Goal: Find specific page/section: Find specific page/section

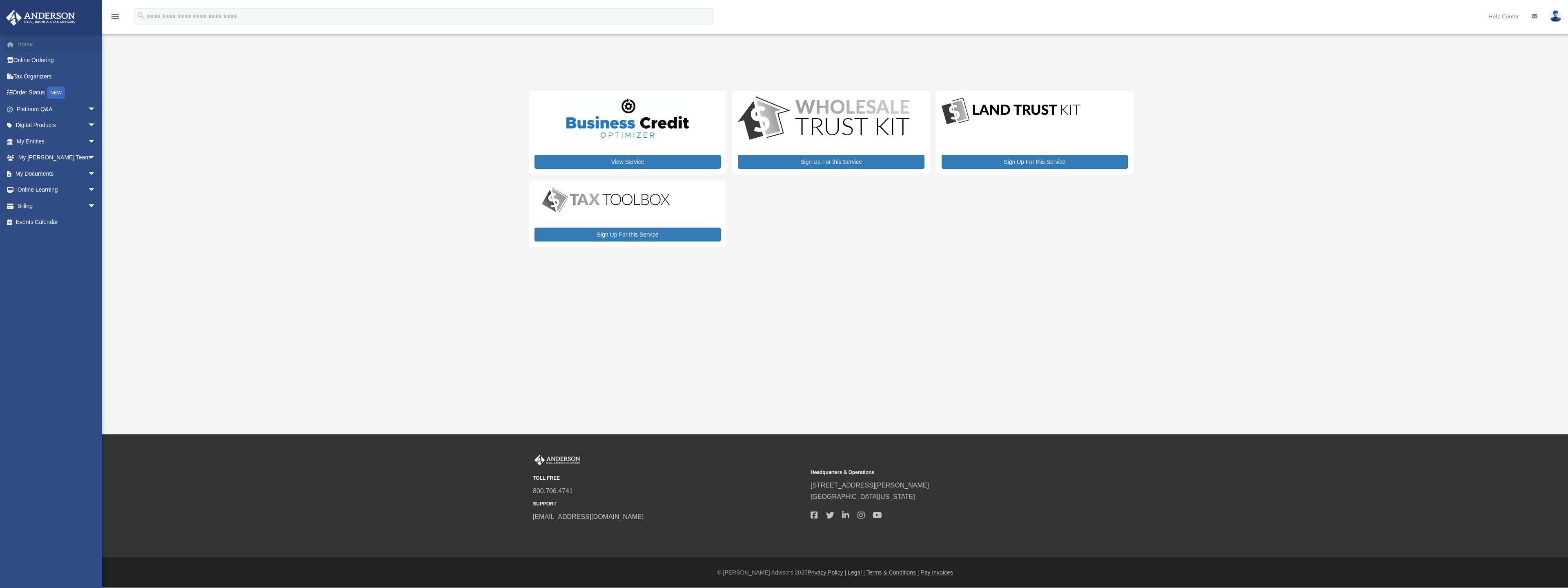
click at [28, 44] on link "Home" at bounding box center [57, 44] width 102 height 16
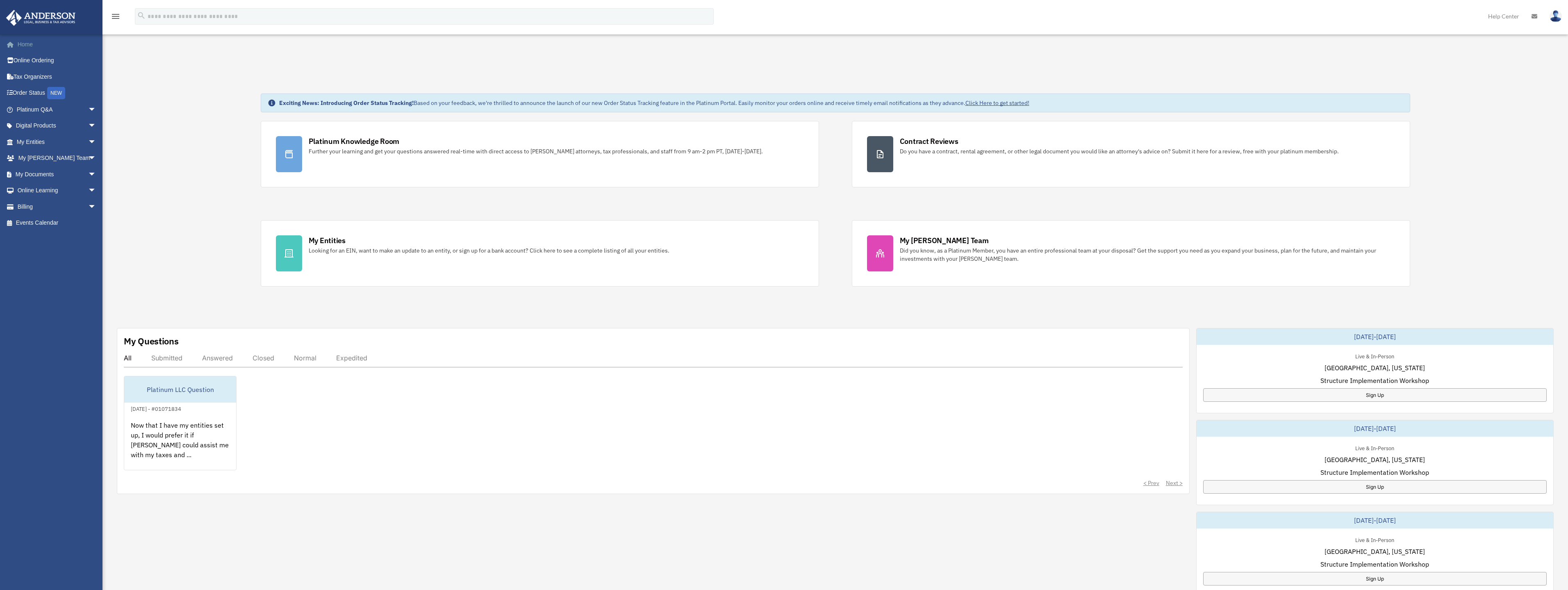
click at [27, 42] on link "Home" at bounding box center [57, 44] width 103 height 16
click at [88, 121] on span "arrow_drop_down" at bounding box center [96, 125] width 16 height 17
click at [46, 179] on div "Virtual Bookkeeping" at bounding box center [64, 174] width 70 height 11
